Goal: Task Accomplishment & Management: Manage account settings

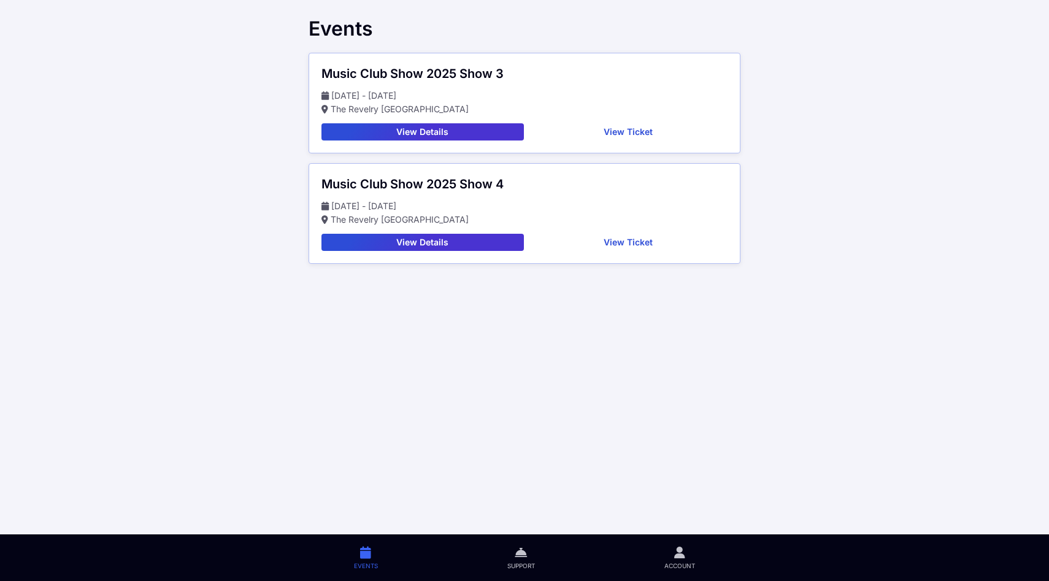
click at [457, 134] on button "View Details" at bounding box center [423, 131] width 203 height 17
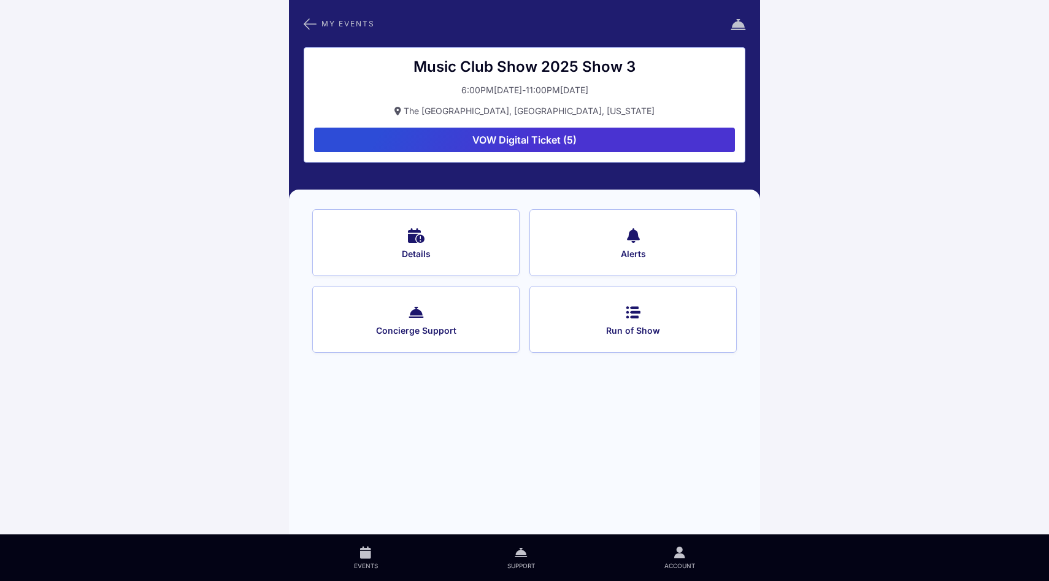
click at [522, 141] on button "VOW Digital Ticket (5)" at bounding box center [524, 140] width 421 height 25
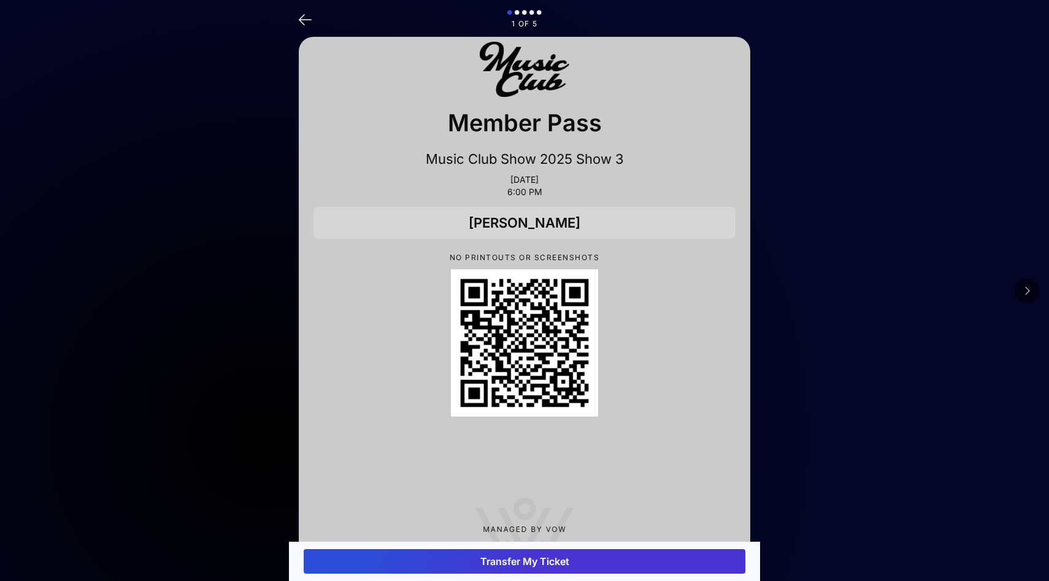
click at [1032, 292] on button at bounding box center [1027, 291] width 25 height 25
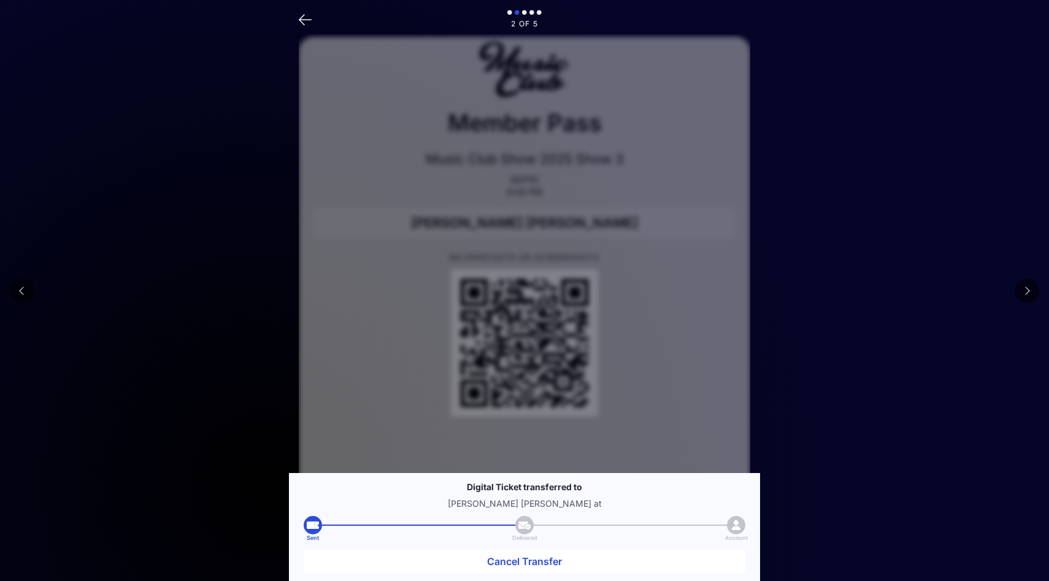
click at [1032, 292] on button at bounding box center [1027, 291] width 25 height 25
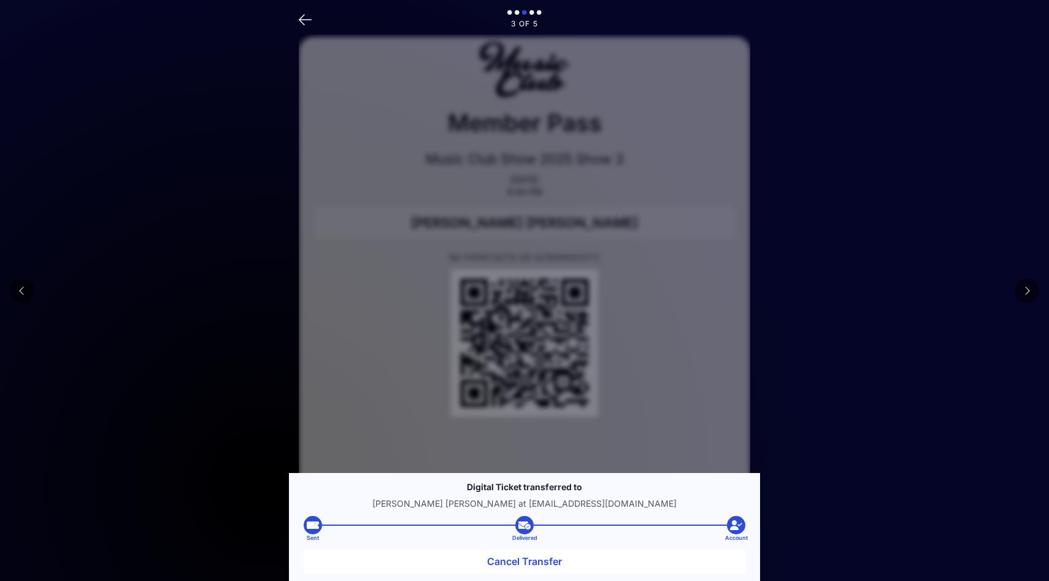
click at [1032, 292] on button at bounding box center [1027, 291] width 25 height 25
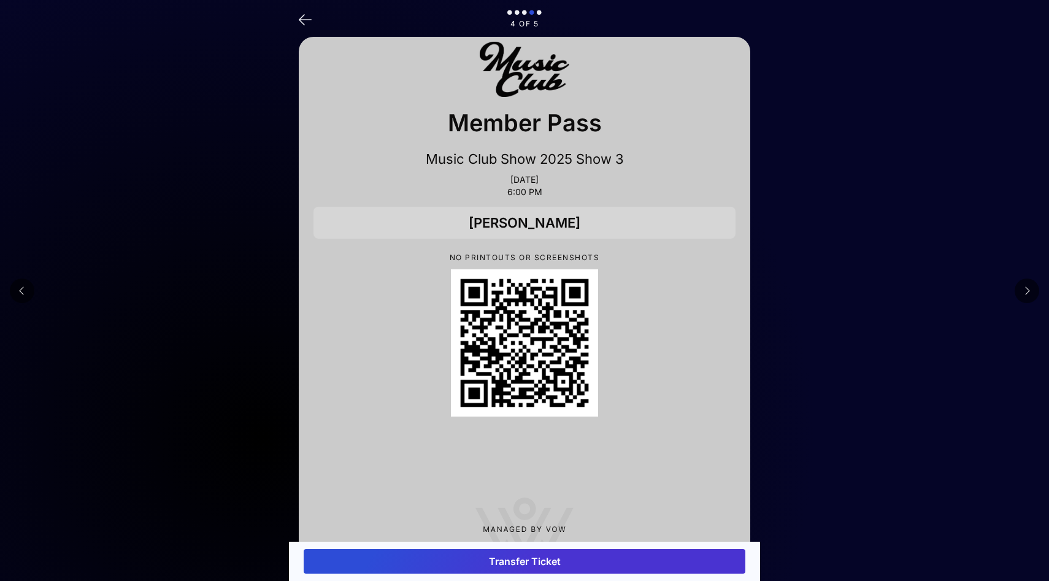
click at [1032, 292] on button at bounding box center [1027, 291] width 25 height 25
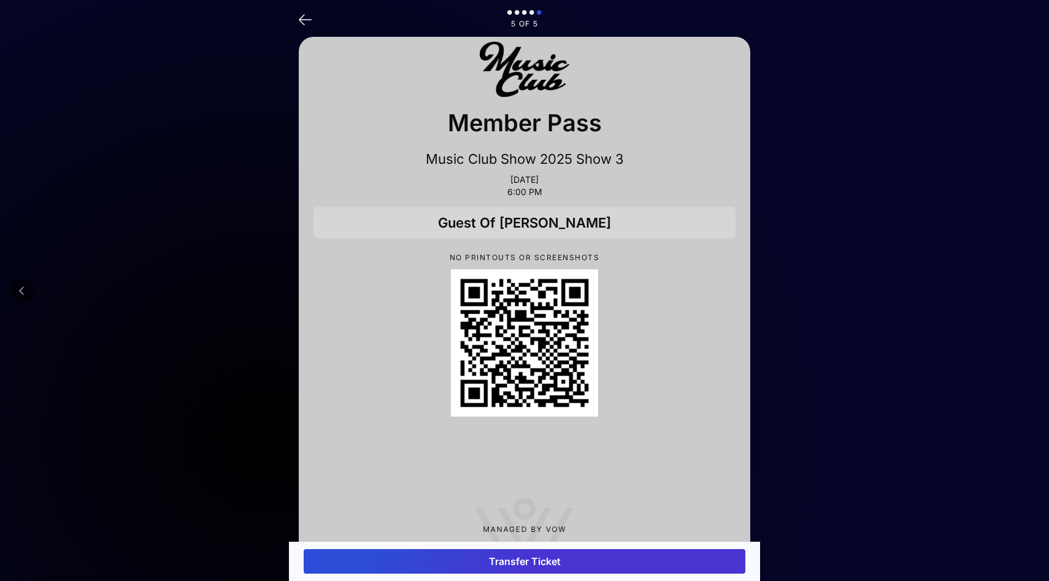
click at [1032, 292] on main "5 of 5 Member Pass Music Club Show 2025 Show 3 Sep 28, 2025 6:00 PM Guest Of Ra…" at bounding box center [524, 308] width 1049 height 616
click at [307, 21] on icon at bounding box center [305, 19] width 13 height 18
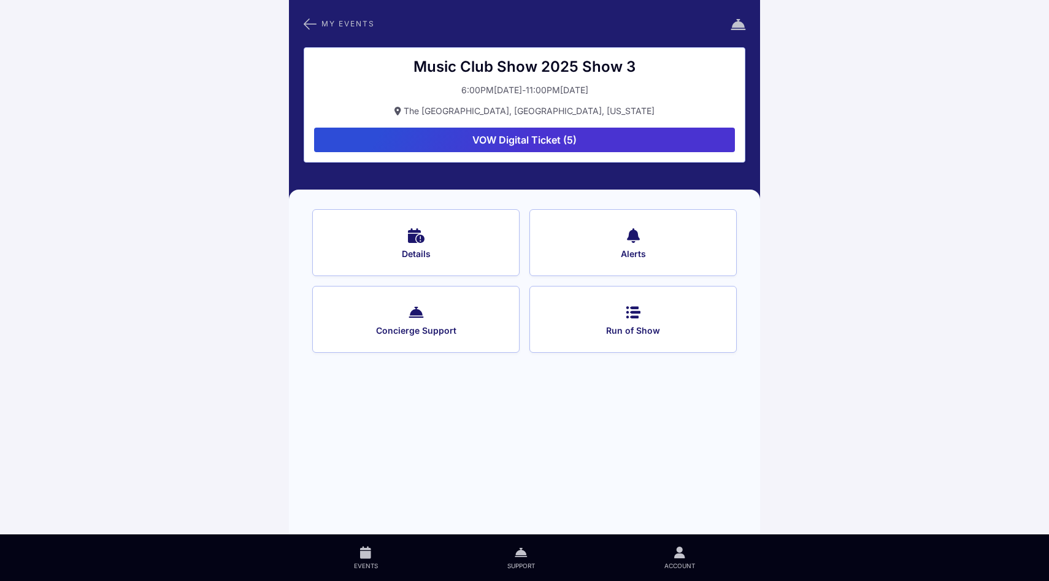
click at [530, 141] on button "VOW Digital Ticket (5)" at bounding box center [524, 140] width 421 height 25
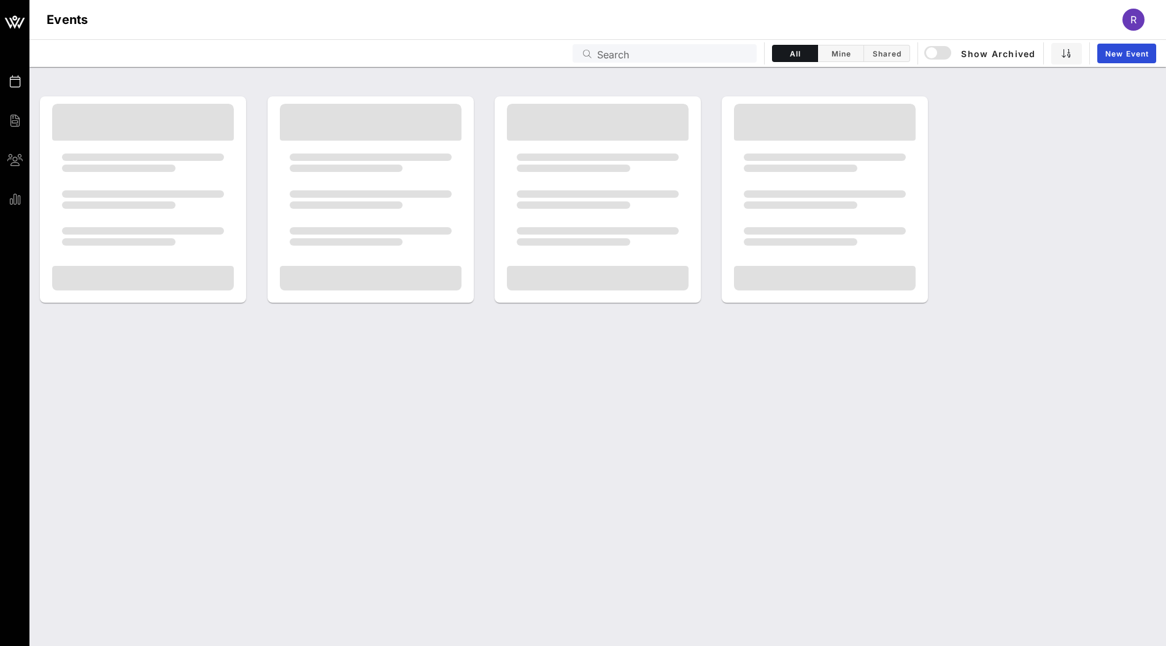
click at [643, 60] on input "Search" at bounding box center [673, 53] width 152 height 16
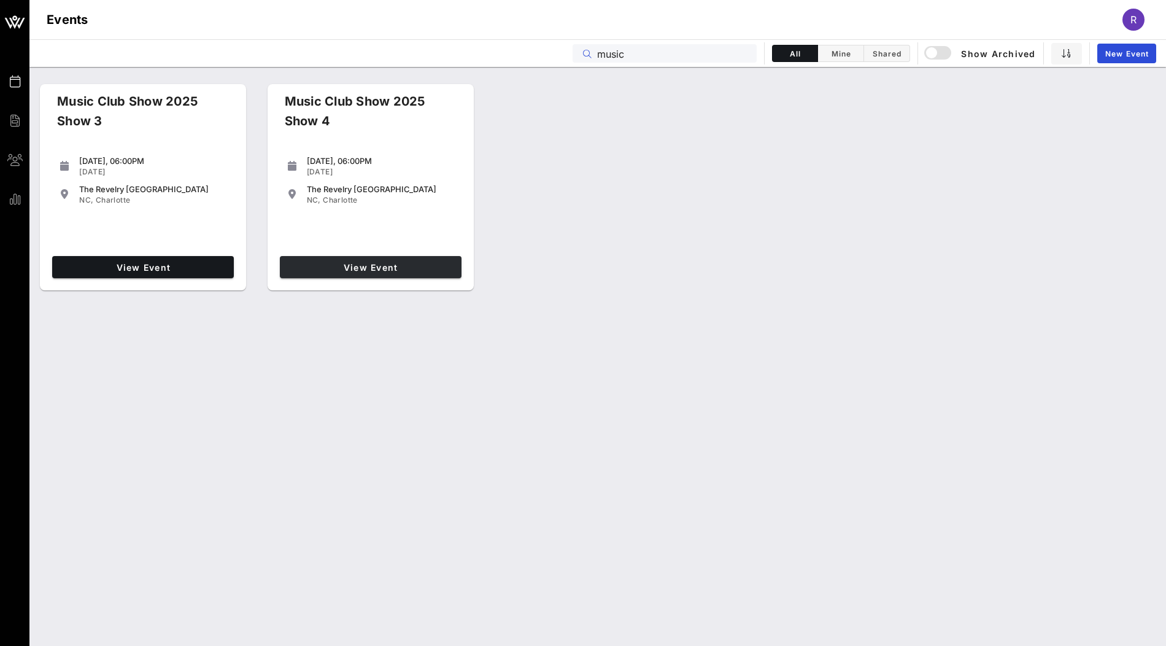
type input "music"
click at [440, 265] on span "View Event" at bounding box center [371, 267] width 172 height 10
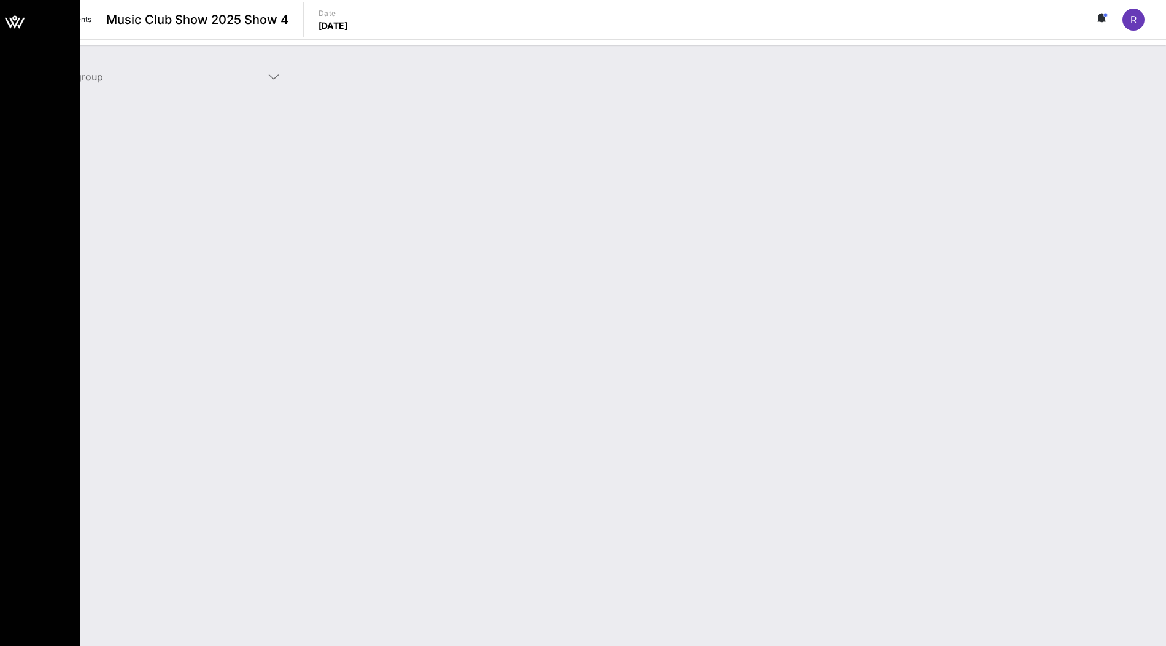
type input "Raymond Valentine (1013) [Raymond Valentine, brv12@yahoo.com]"
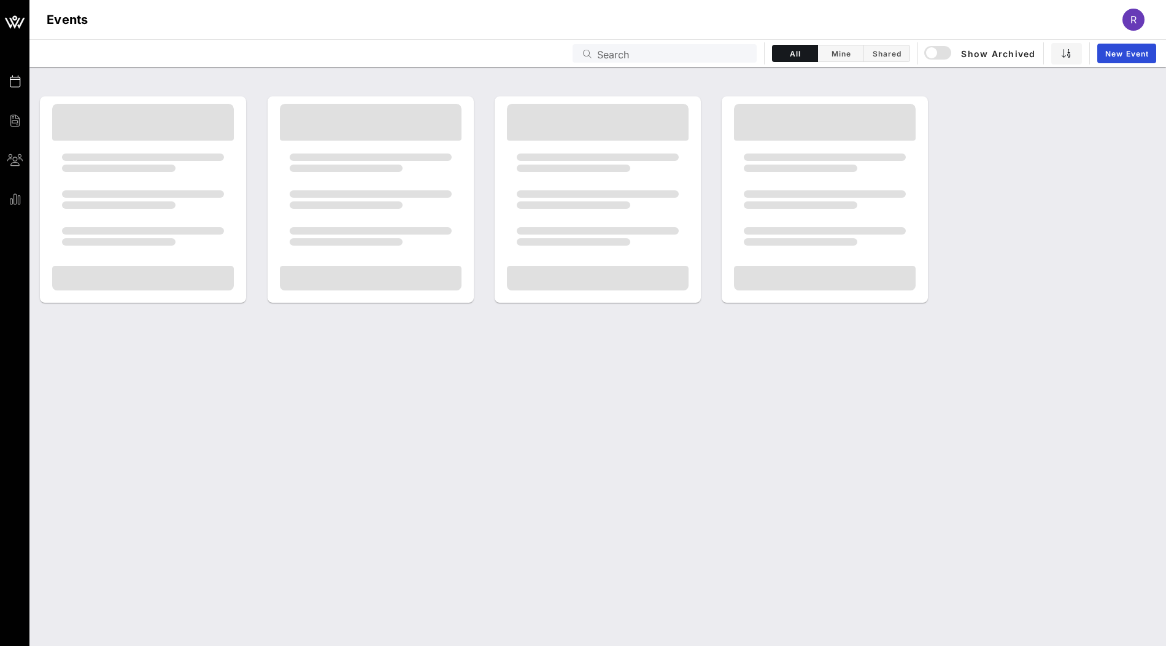
click at [692, 59] on input "Search" at bounding box center [673, 53] width 152 height 16
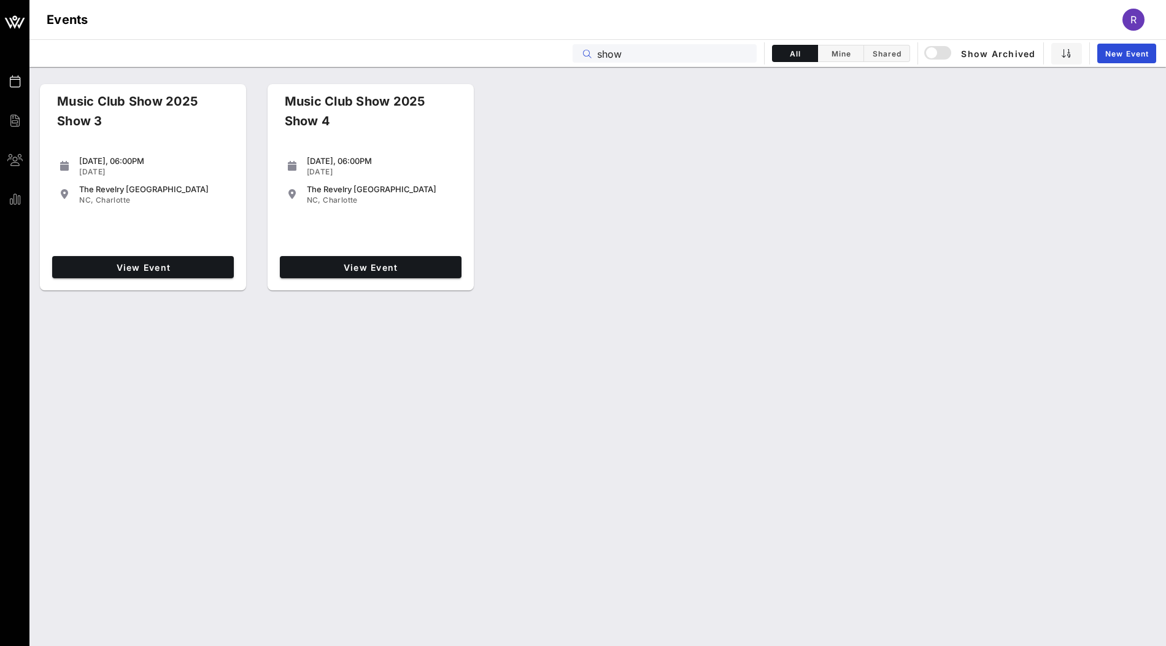
type input "show"
drag, startPoint x: 358, startPoint y: 169, endPoint x: 307, endPoint y: 170, distance: 51.6
click at [307, 170] on div "[DATE]" at bounding box center [382, 172] width 150 height 10
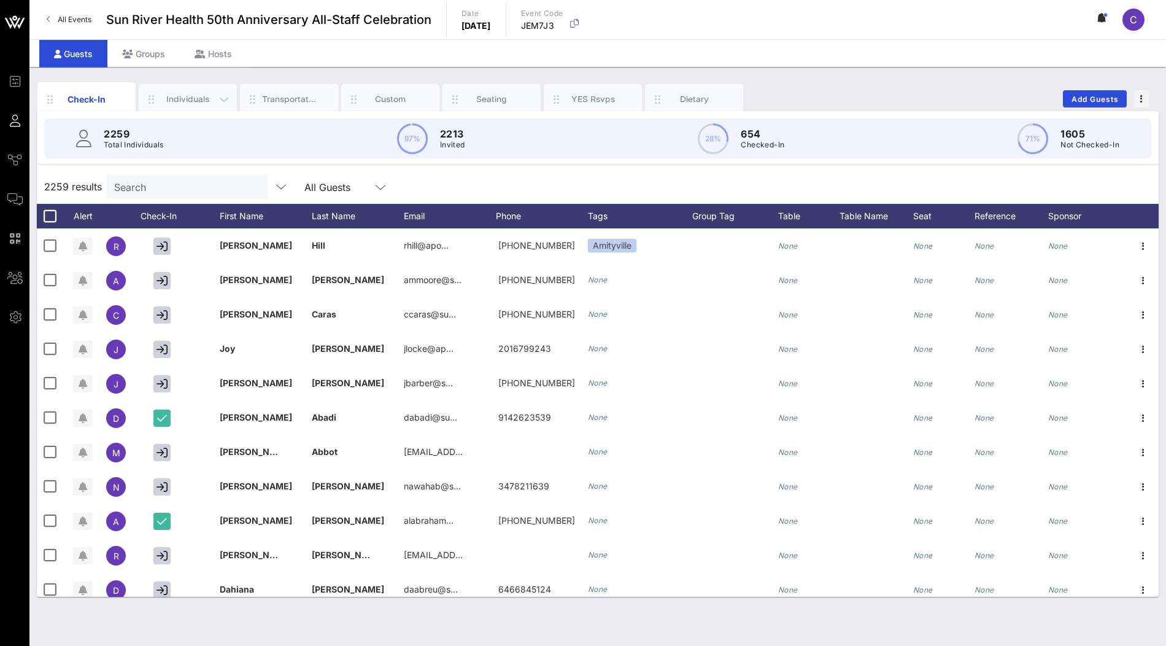
click at [198, 100] on div "Individuals" at bounding box center [188, 99] width 55 height 12
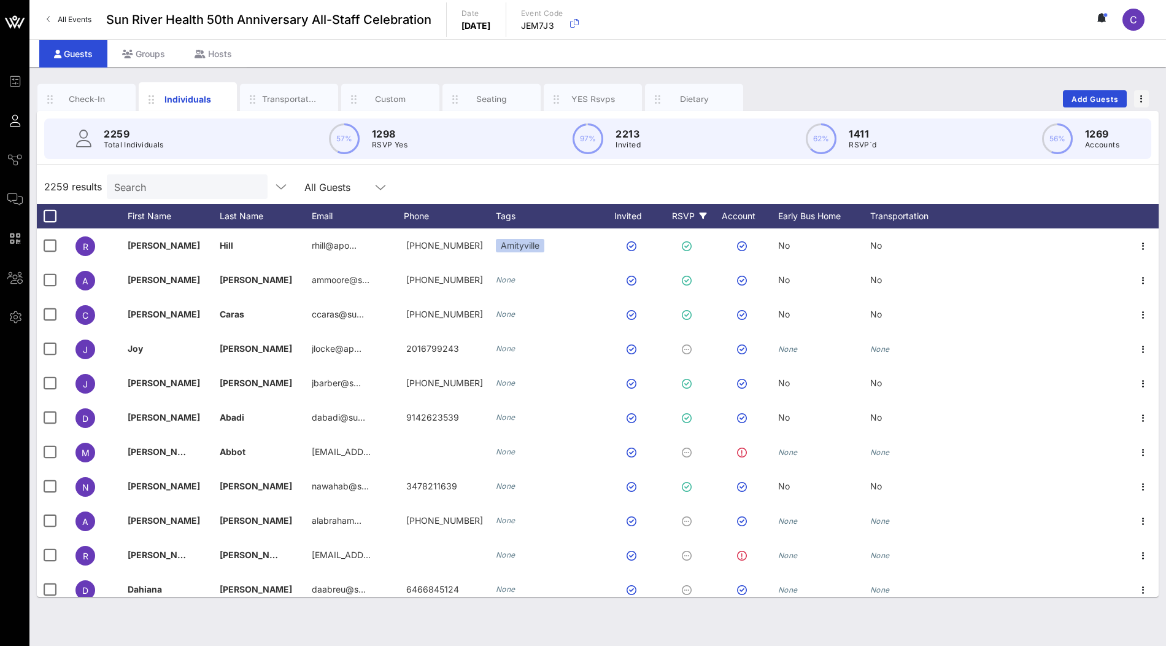
click at [692, 218] on div "RSVP" at bounding box center [689, 216] width 43 height 25
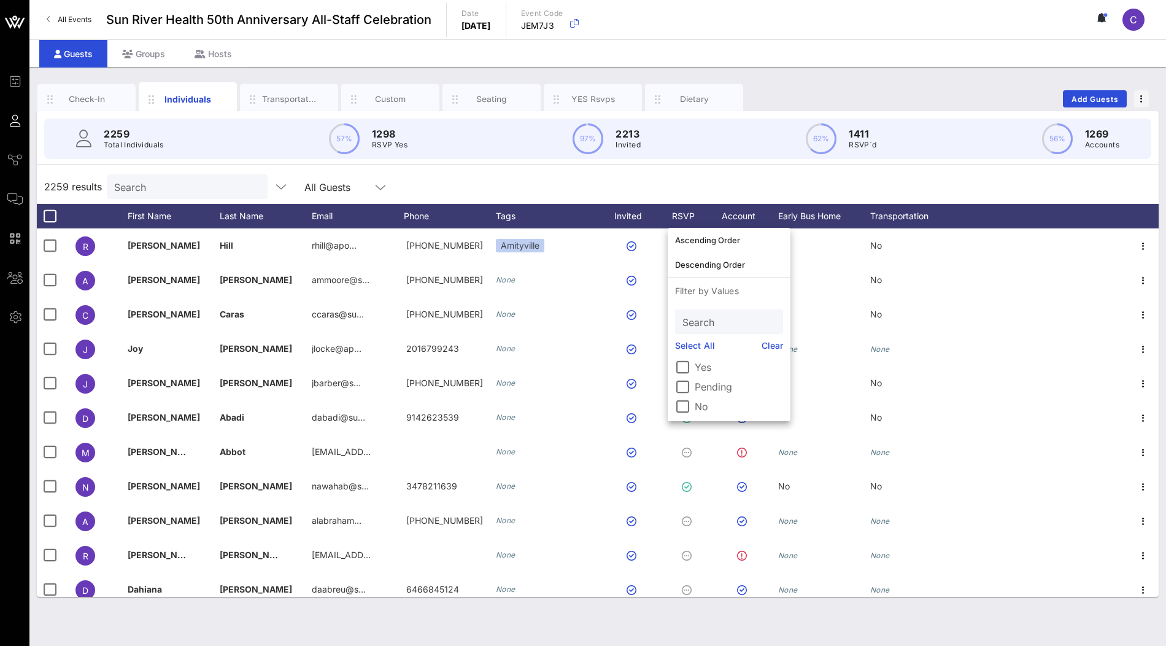
click at [700, 362] on label "Yes" at bounding box center [739, 367] width 88 height 12
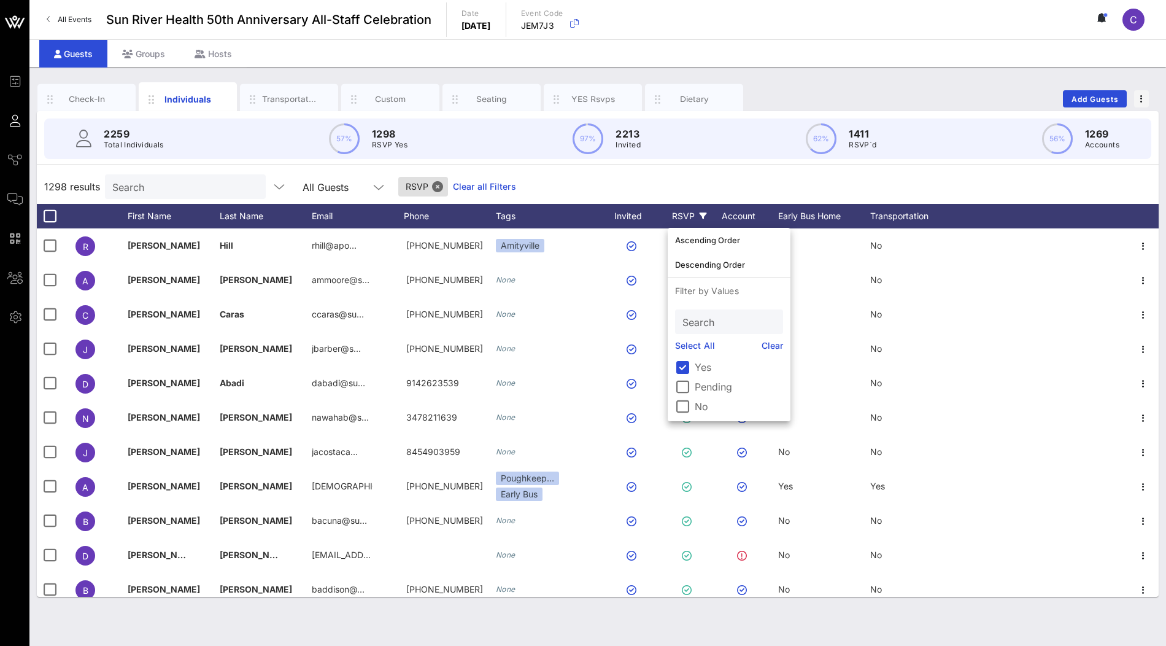
click at [825, 180] on div "1298 results Search All Guests RSVP Clear all Filters" at bounding box center [598, 186] width 1122 height 34
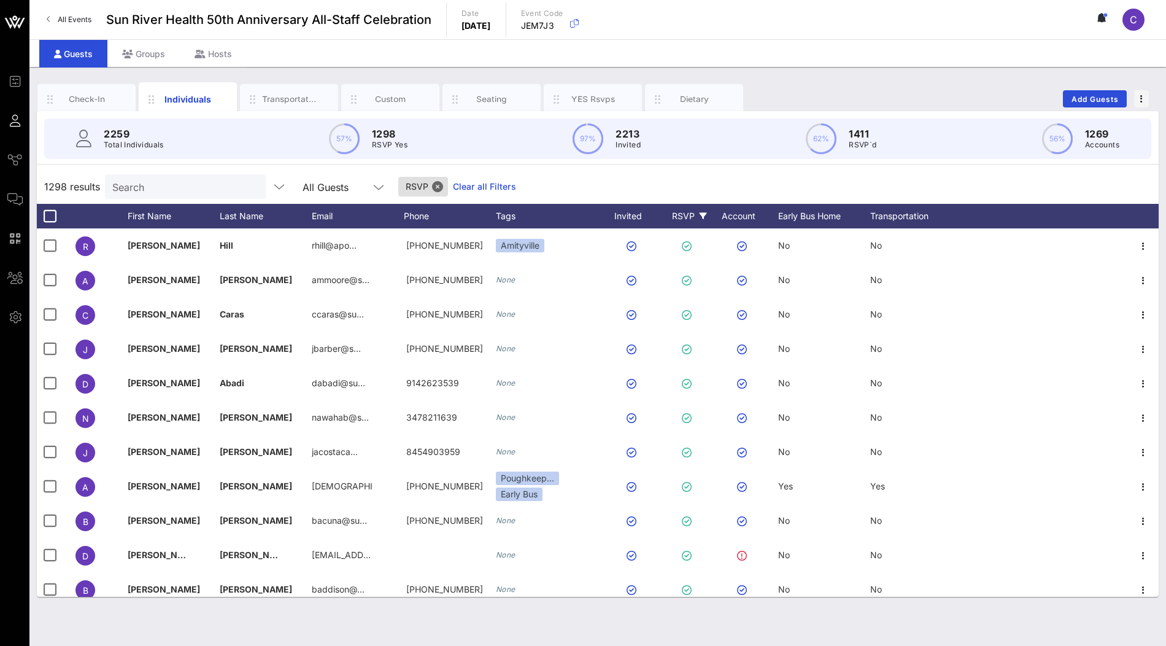
click at [466, 182] on link "Clear all Filters" at bounding box center [484, 187] width 63 height 14
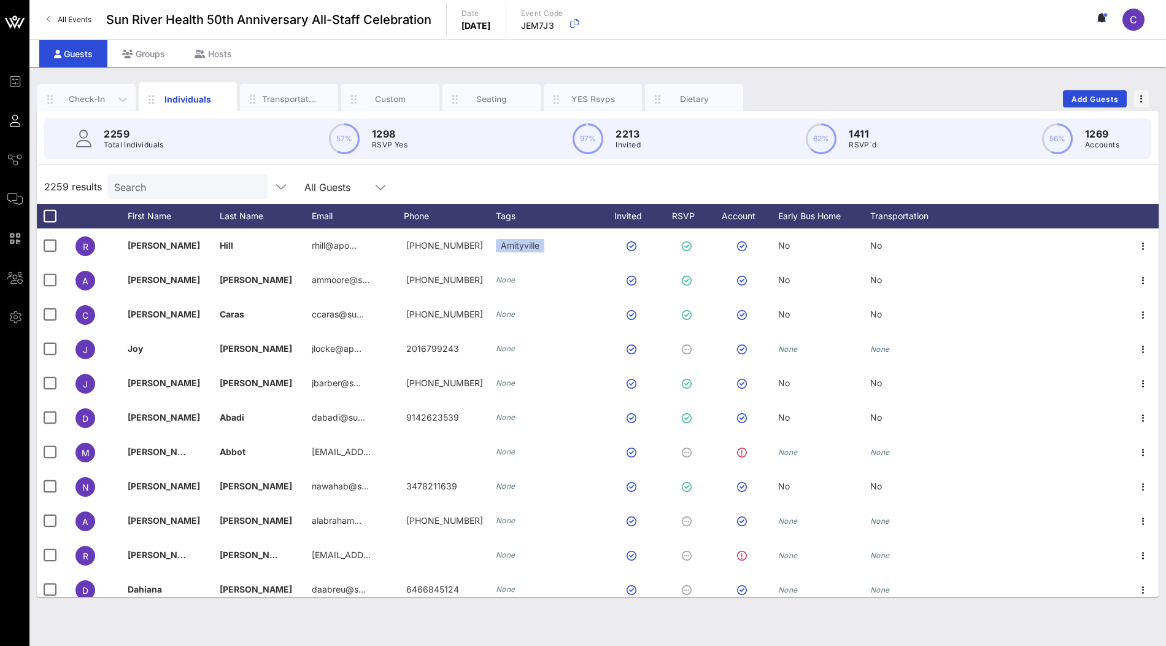
click at [93, 102] on div "Check-In" at bounding box center [87, 99] width 55 height 12
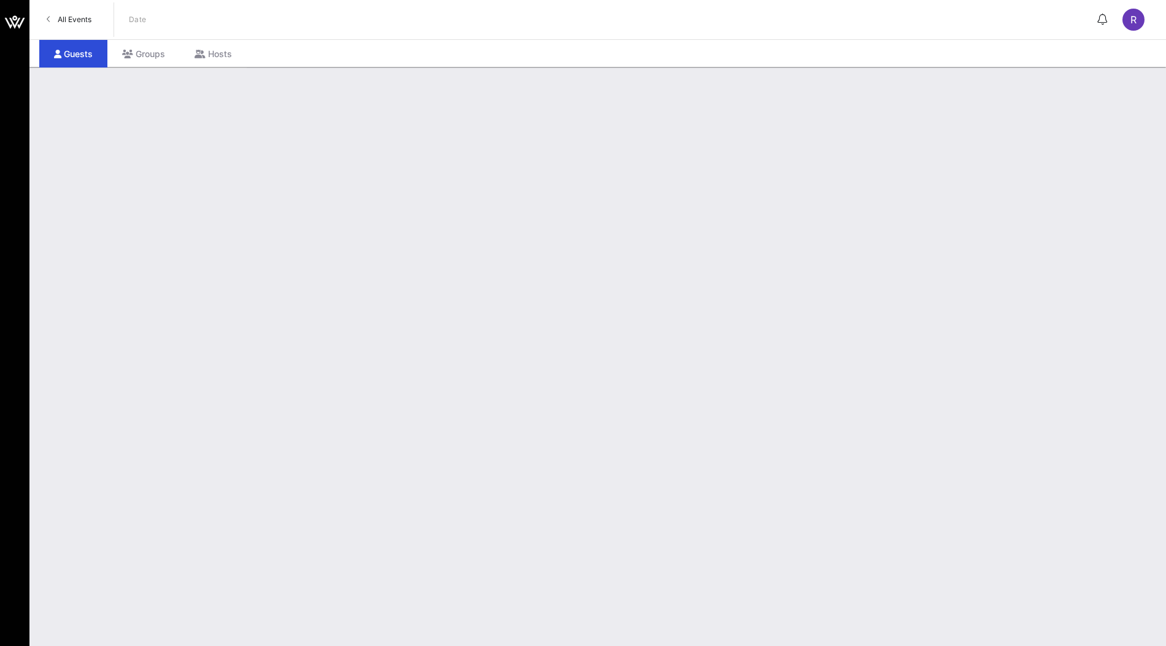
click at [1132, 29] on div "R" at bounding box center [1134, 20] width 22 height 22
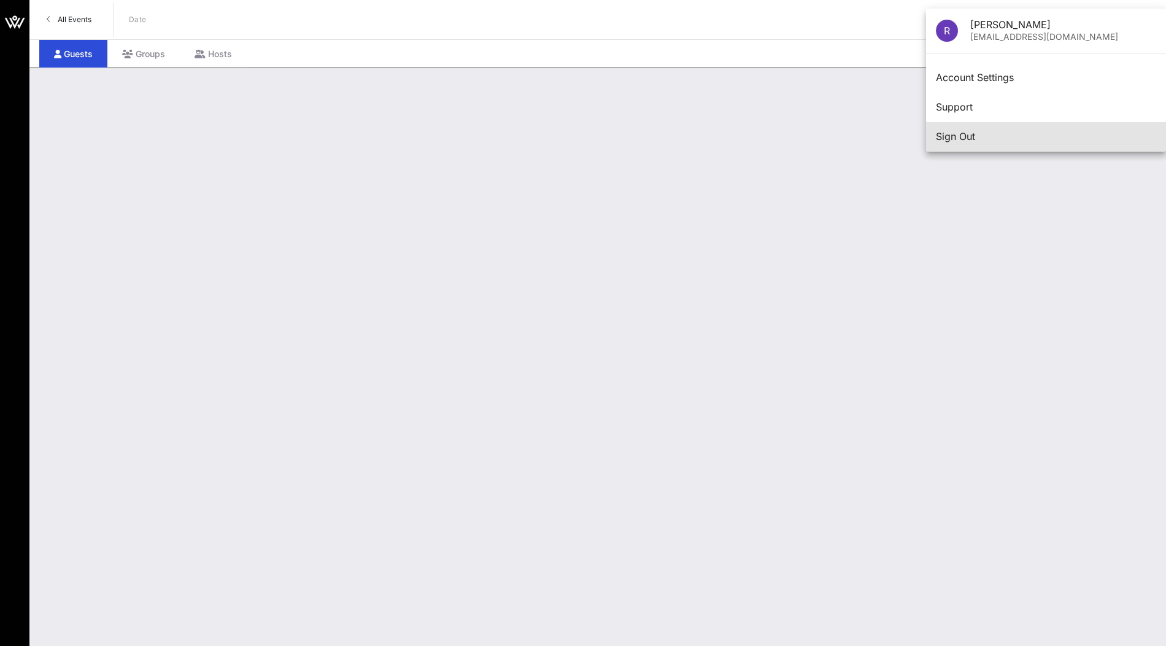
click at [1035, 147] on div "Sign Out" at bounding box center [1046, 136] width 220 height 26
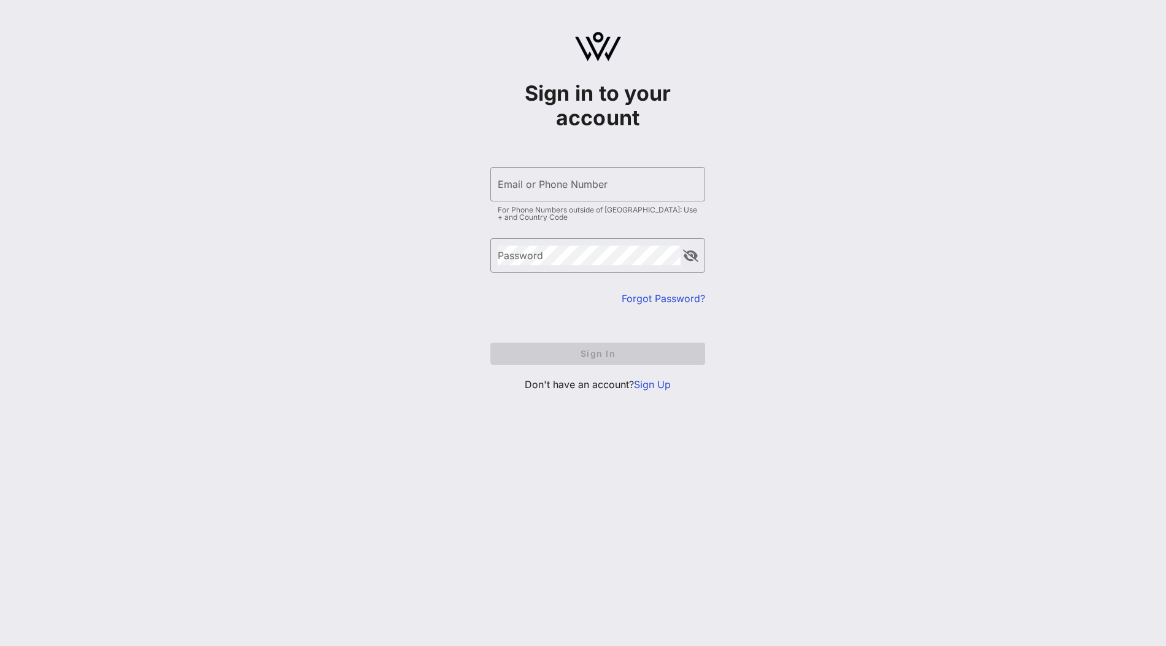
type input "[PERSON_NAME][EMAIL_ADDRESS][DOMAIN_NAME]"
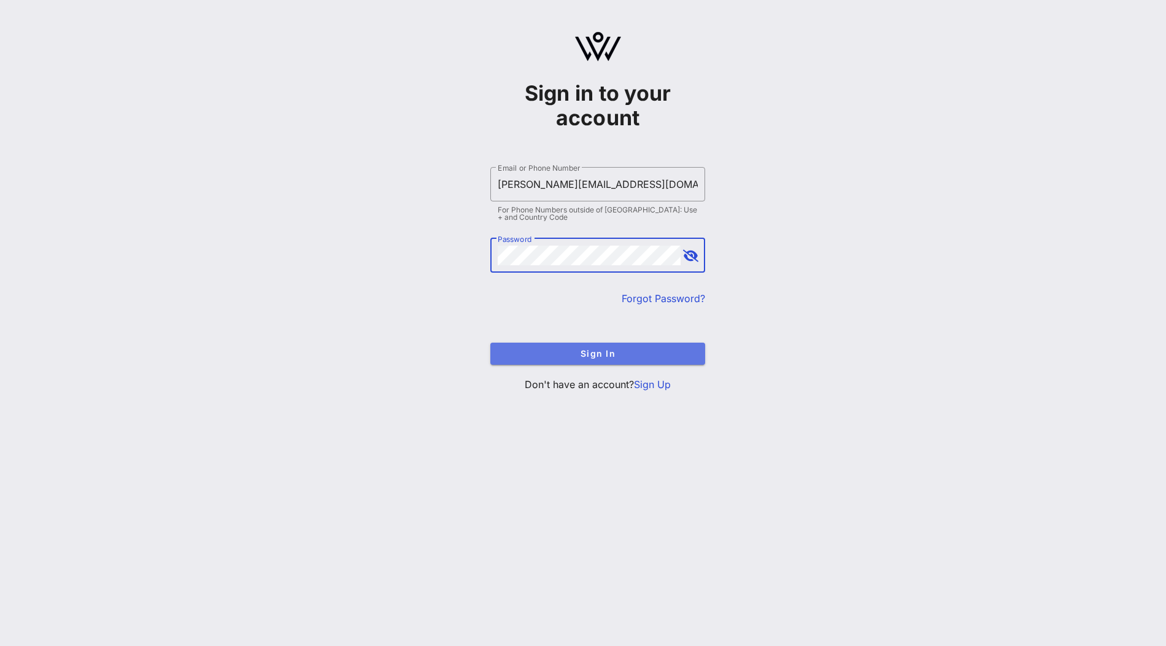
click at [604, 349] on span "Sign In" at bounding box center [597, 353] width 195 height 10
